Goal: Obtain resource: Download file/media

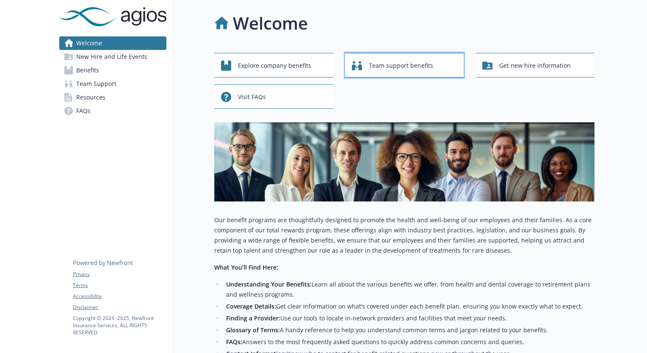
click at [395, 68] on span "Team support benefits" at bounding box center [401, 66] width 64 height 16
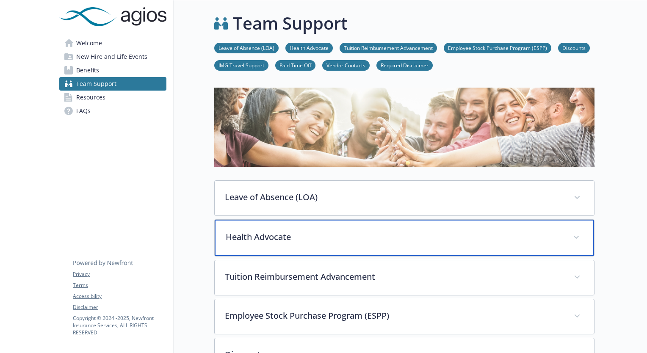
click at [275, 241] on p "Health Advocate" at bounding box center [394, 237] width 337 height 13
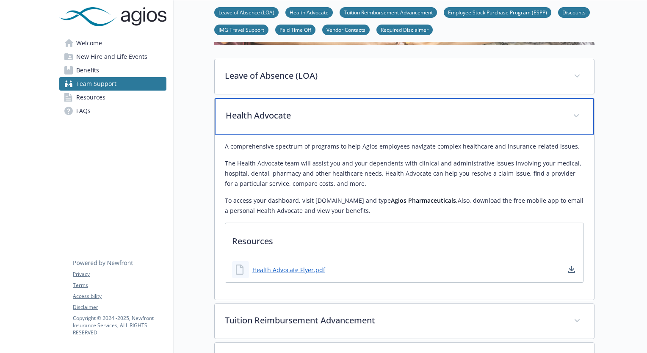
scroll to position [122, 0]
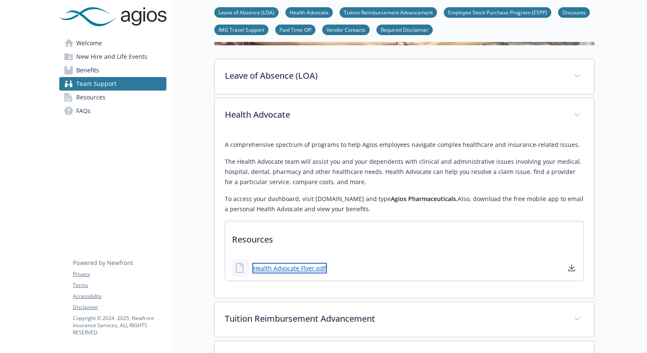
click at [288, 268] on link "Health Advocate Flyer.pdf" at bounding box center [289, 268] width 75 height 11
click at [272, 267] on link "Health Advocate Flyer.pdf" at bounding box center [289, 268] width 75 height 11
